Goal: Task Accomplishment & Management: Manage account settings

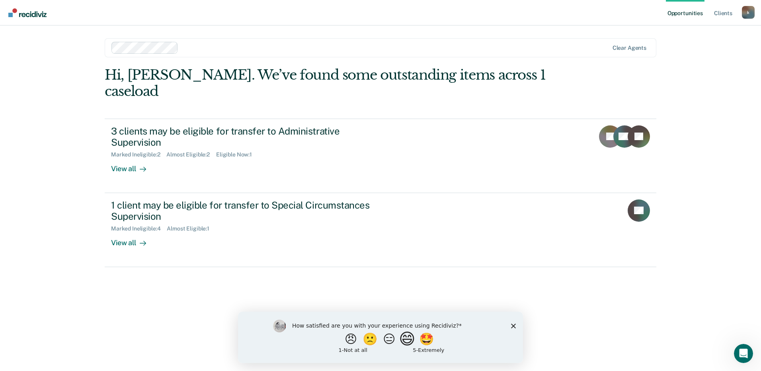
click at [409, 337] on button "😄" at bounding box center [408, 339] width 19 height 16
click at [514, 329] on polygon "Close survey" at bounding box center [513, 329] width 5 height 5
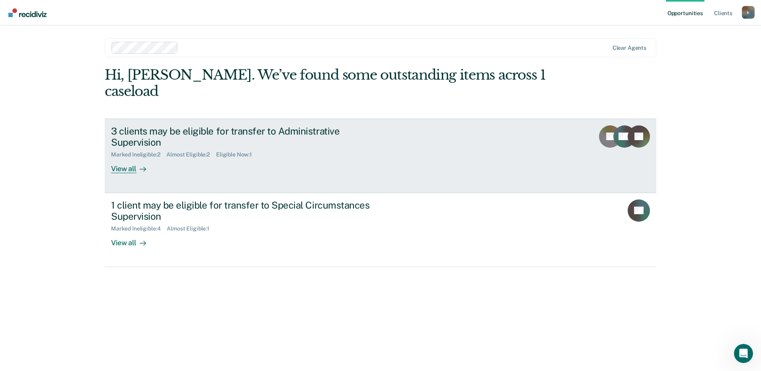
click at [130, 158] on div "View all" at bounding box center [133, 166] width 45 height 16
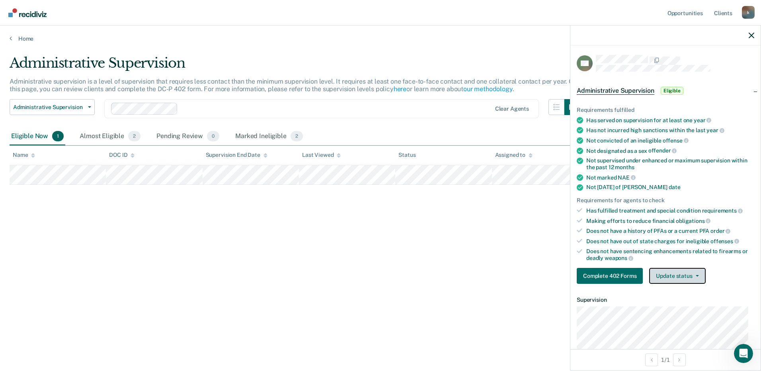
click at [691, 275] on button "Update status" at bounding box center [677, 276] width 56 height 16
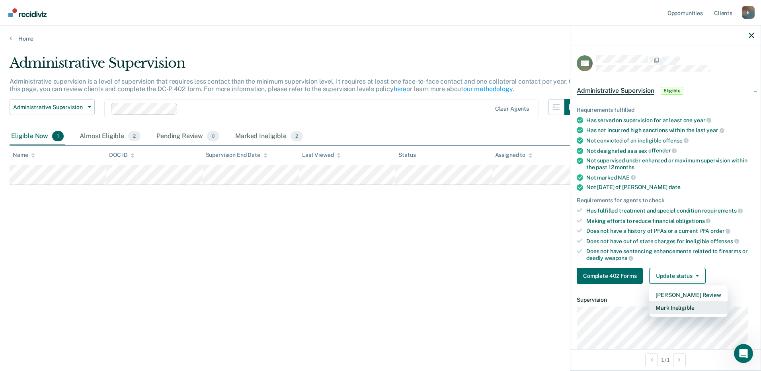
click at [681, 309] on button "Mark Ineligible" at bounding box center [688, 307] width 78 height 13
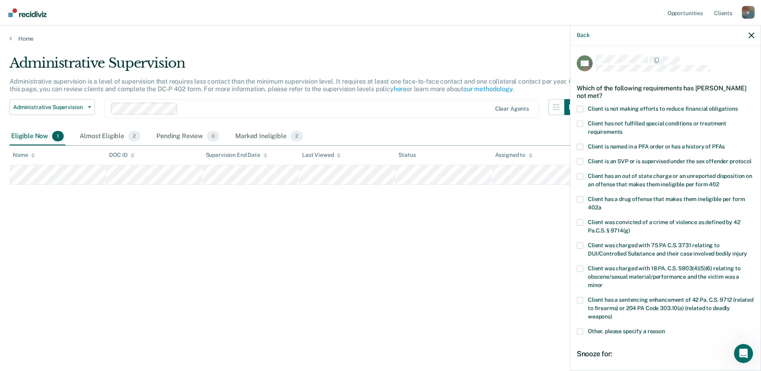
click at [581, 110] on span at bounding box center [580, 109] width 6 height 6
click at [738, 106] on input "Client is not making efforts to reduce financial obligations" at bounding box center [738, 106] width 0 height 0
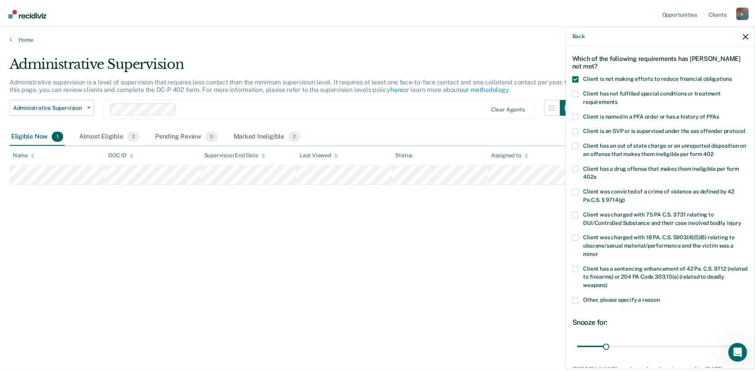
scroll to position [80, 0]
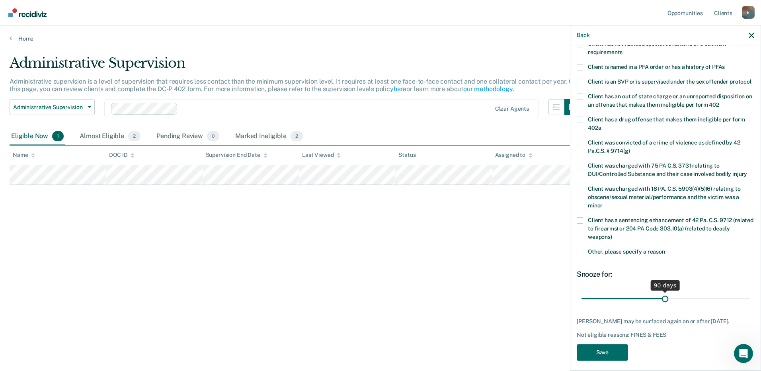
drag, startPoint x: 610, startPoint y: 307, endPoint x: 662, endPoint y: 311, distance: 52.8
type input "90"
click at [662, 305] on input "range" at bounding box center [666, 298] width 168 height 14
click at [610, 361] on button "Save" at bounding box center [602, 352] width 51 height 16
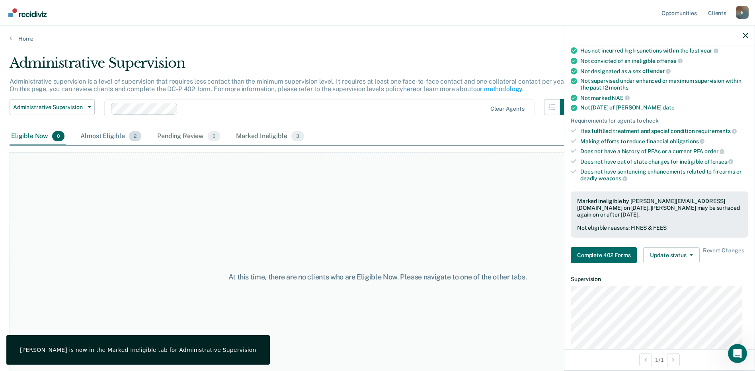
click at [118, 140] on div "Almost Eligible 2" at bounding box center [111, 137] width 64 height 18
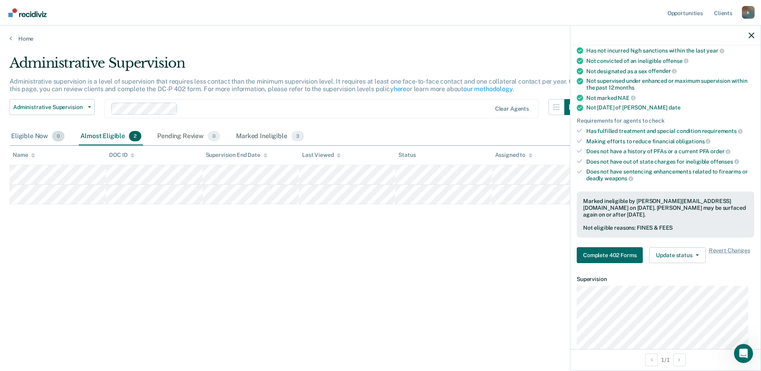
click at [45, 136] on div "Eligible Now 0" at bounding box center [38, 137] width 57 height 18
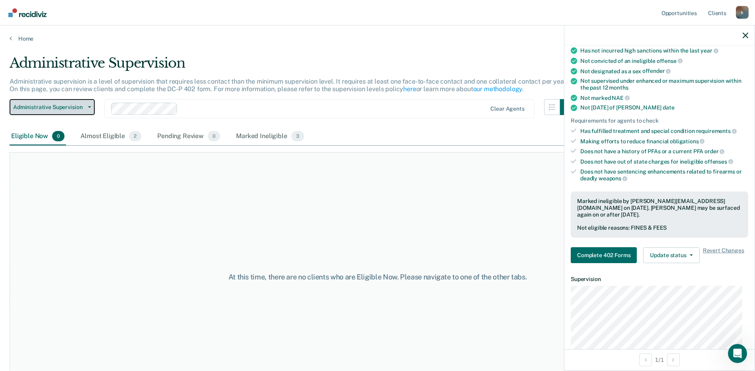
click at [92, 110] on button "Administrative Supervision" at bounding box center [52, 107] width 85 height 16
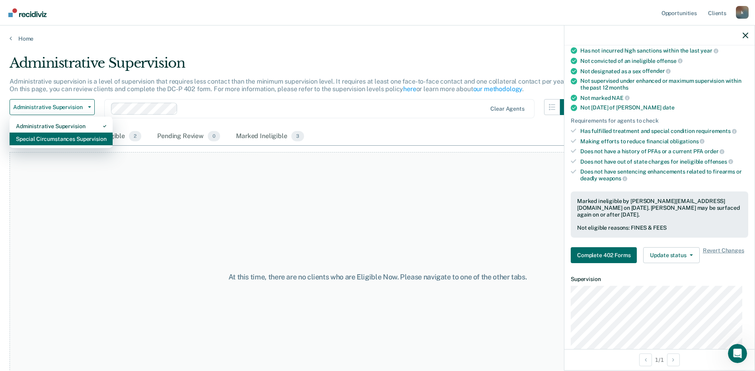
click at [74, 137] on div "Special Circumstances Supervision" at bounding box center [61, 139] width 90 height 13
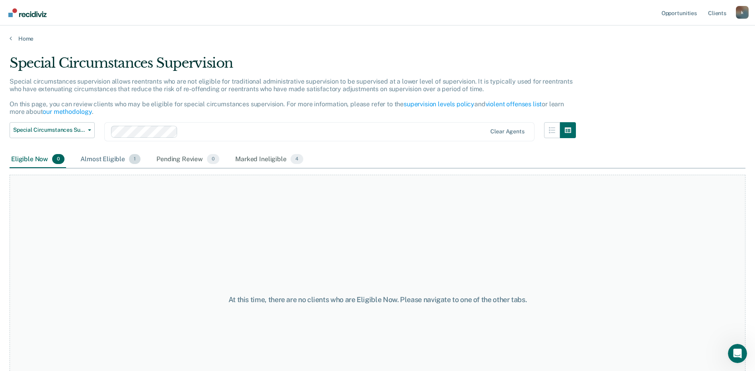
click at [104, 156] on div "Almost Eligible 1" at bounding box center [110, 160] width 63 height 18
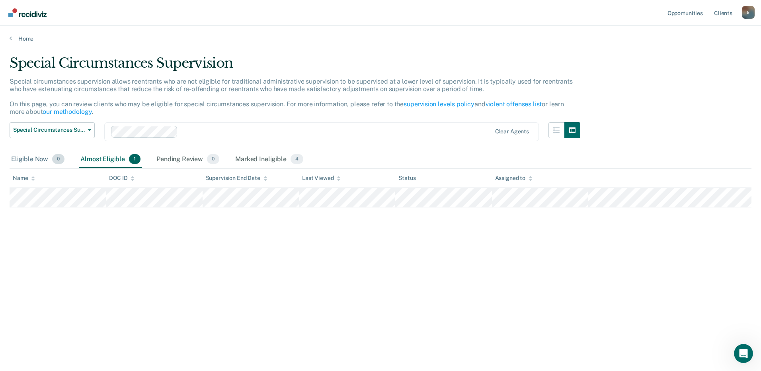
click at [32, 159] on div "Eligible Now 0" at bounding box center [38, 160] width 57 height 18
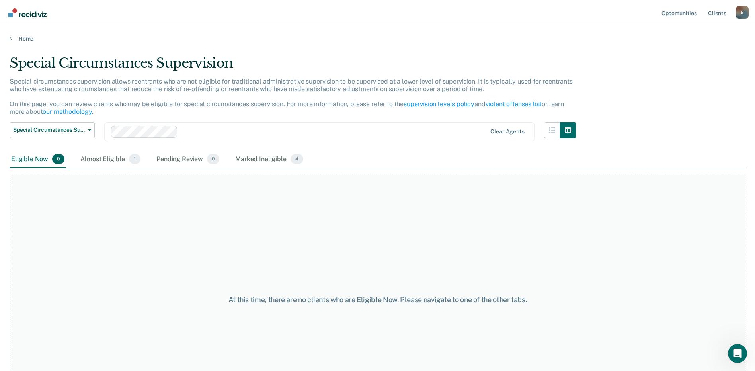
click at [744, 14] on div "k" at bounding box center [742, 12] width 13 height 13
drag, startPoint x: 689, startPoint y: 51, endPoint x: 688, endPoint y: 55, distance: 4.5
click at [689, 51] on link "Log Out" at bounding box center [710, 52] width 64 height 7
